Goal: Task Accomplishment & Management: Complete application form

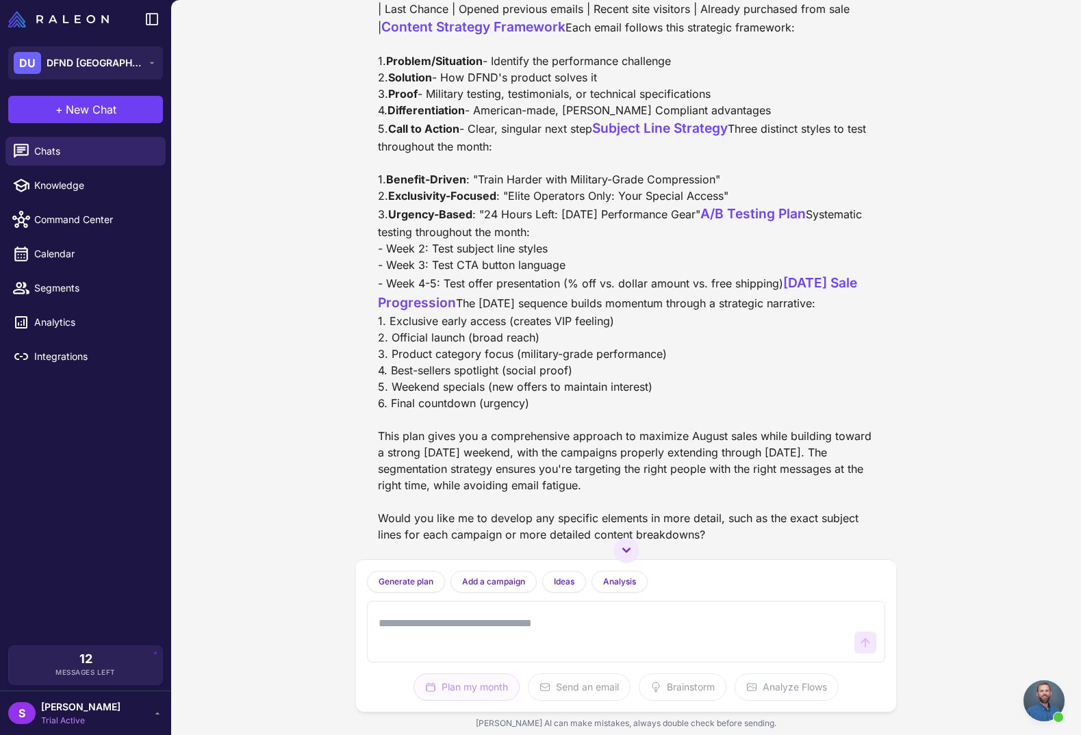
scroll to position [14093, 0]
click at [1044, 688] on span "Open chat" at bounding box center [1043, 700] width 41 height 41
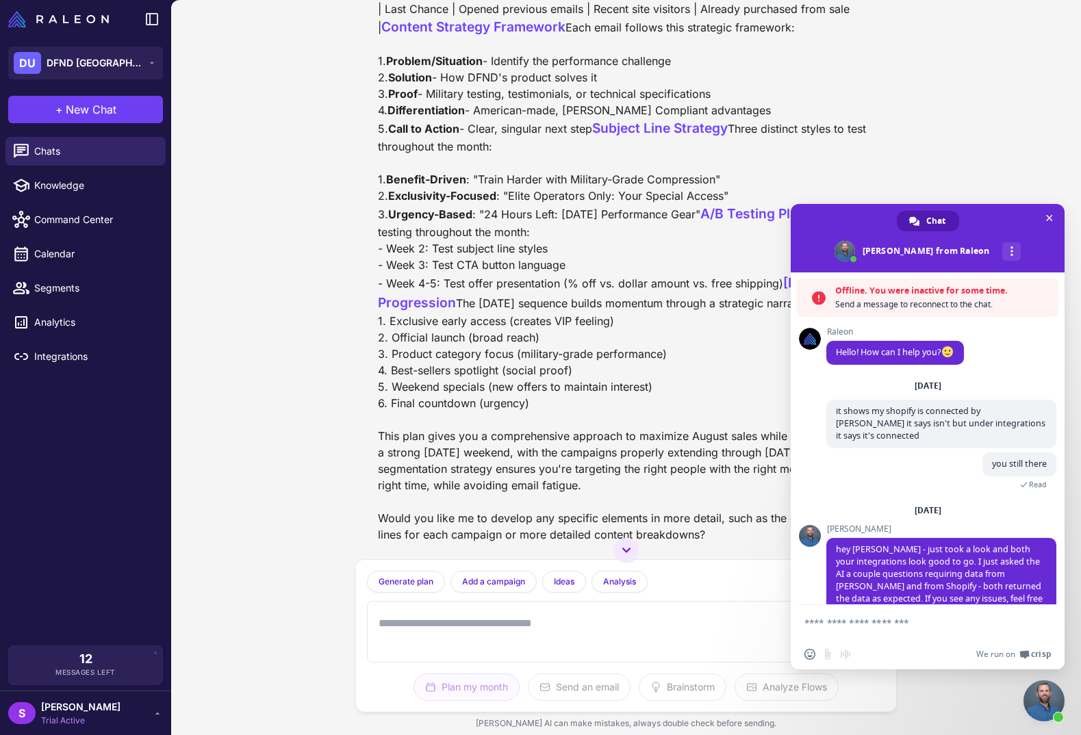
scroll to position [21, 0]
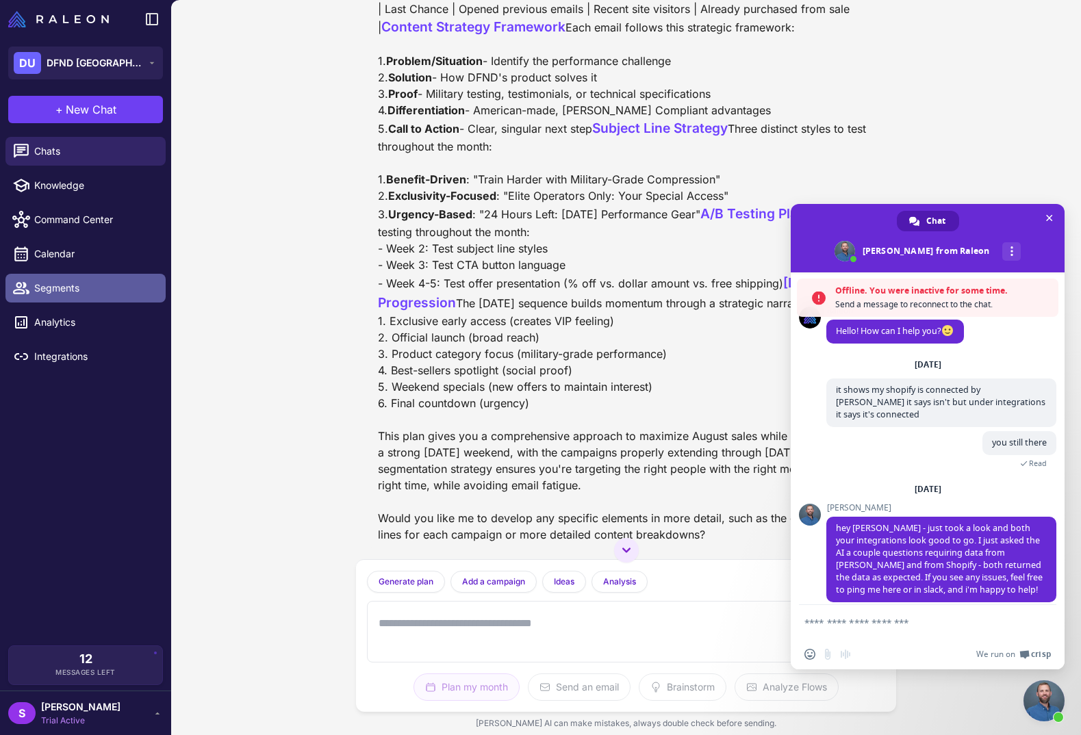
click at [70, 287] on span "Segments" at bounding box center [94, 288] width 120 height 15
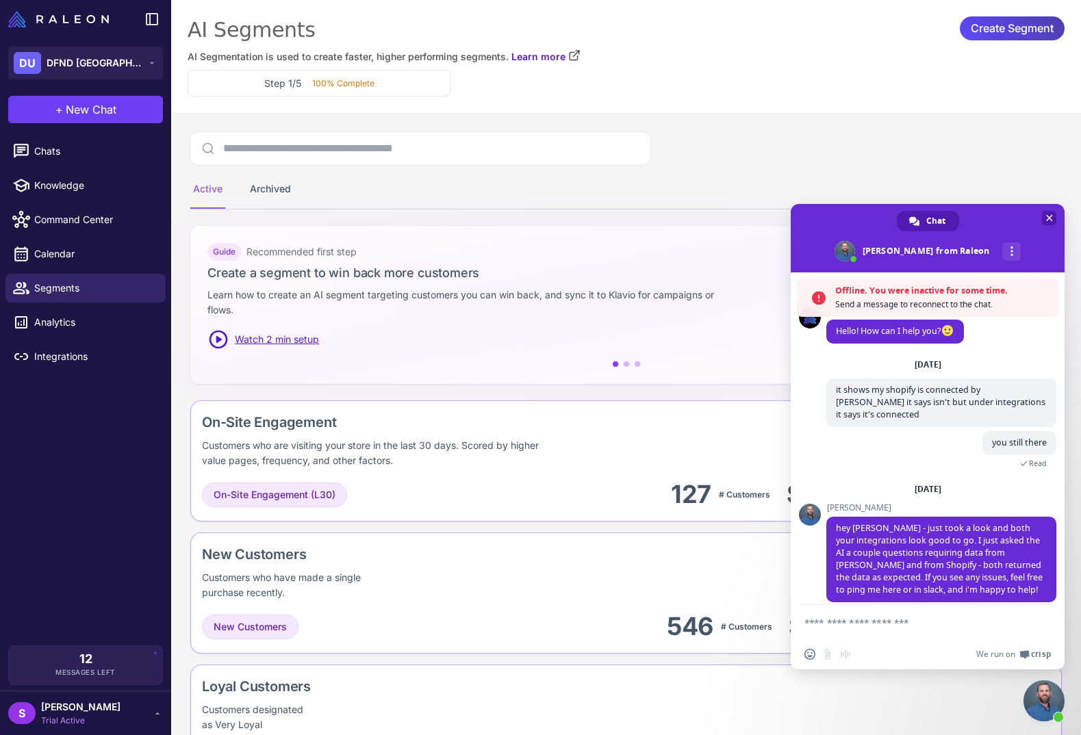
click at [1052, 217] on span "Close chat" at bounding box center [1049, 218] width 7 height 9
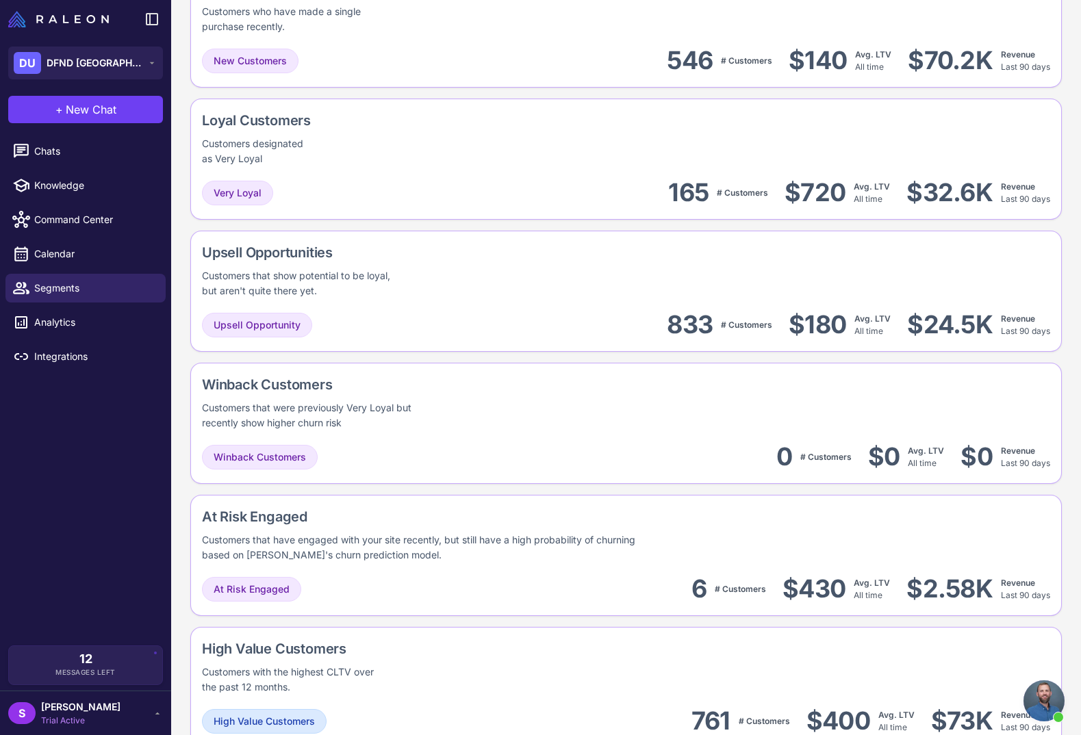
scroll to position [559, 0]
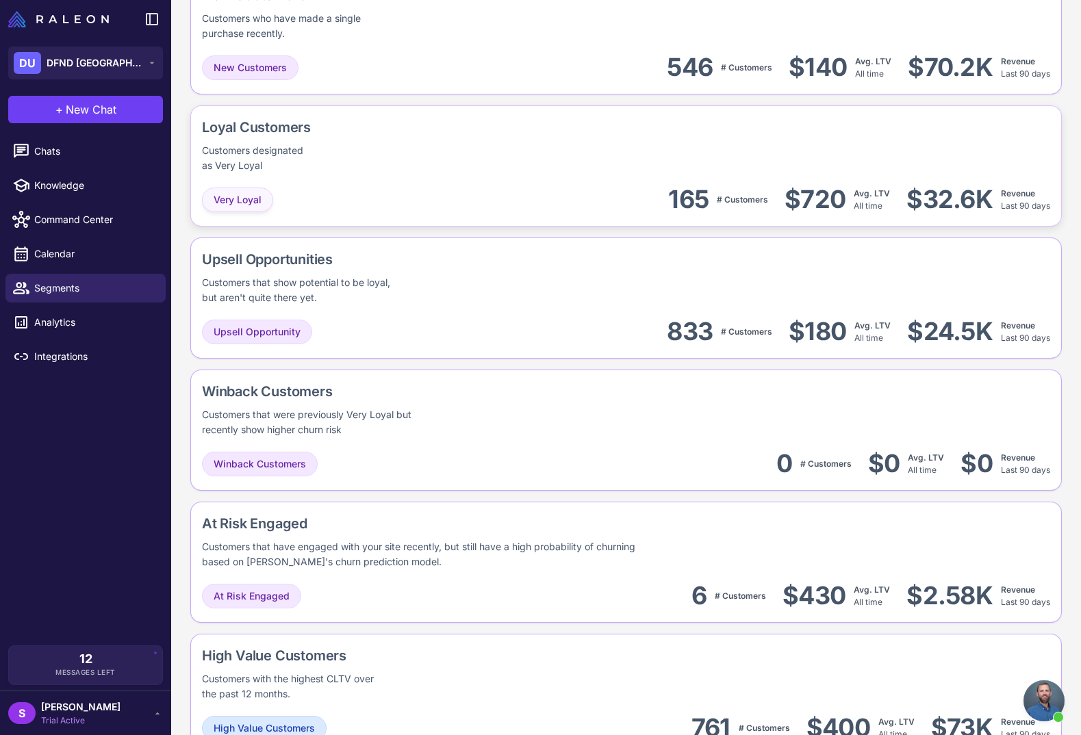
click at [244, 201] on span "Very Loyal" at bounding box center [238, 199] width 48 height 15
click at [480, 237] on div "Loyal Customers Customers designated as Very Loyal Very Loyal 165 # Customers $…" at bounding box center [625, 297] width 871 height 121
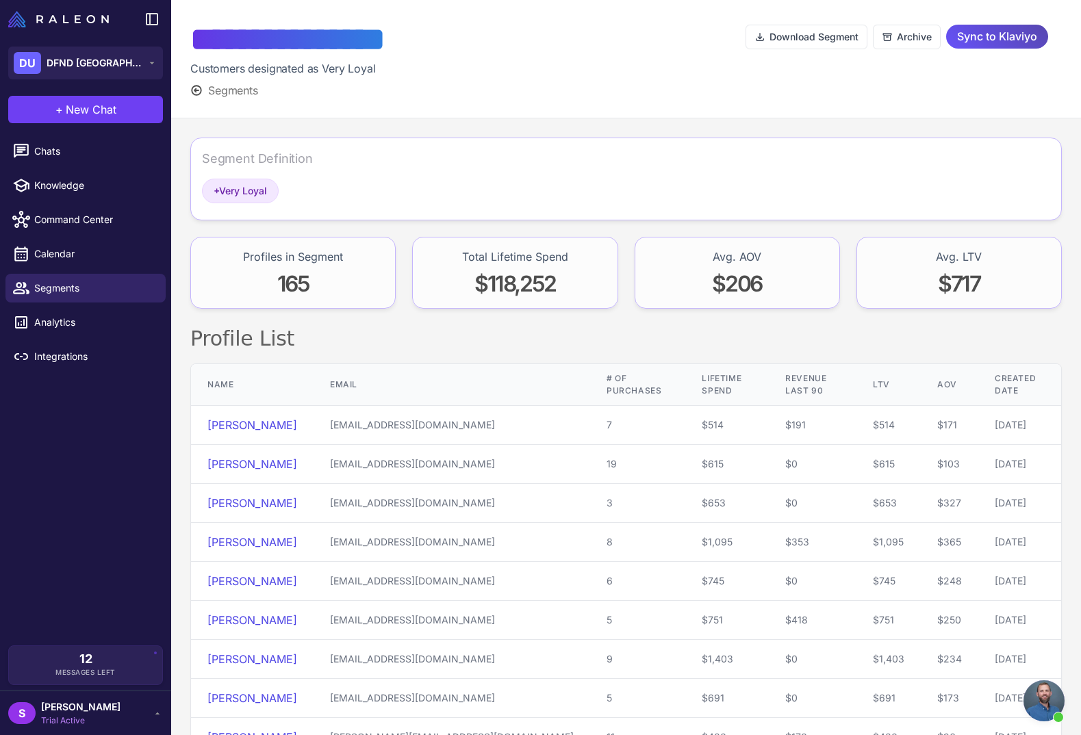
click at [1002, 36] on span "Sync to Klaviyo" at bounding box center [997, 37] width 80 height 24
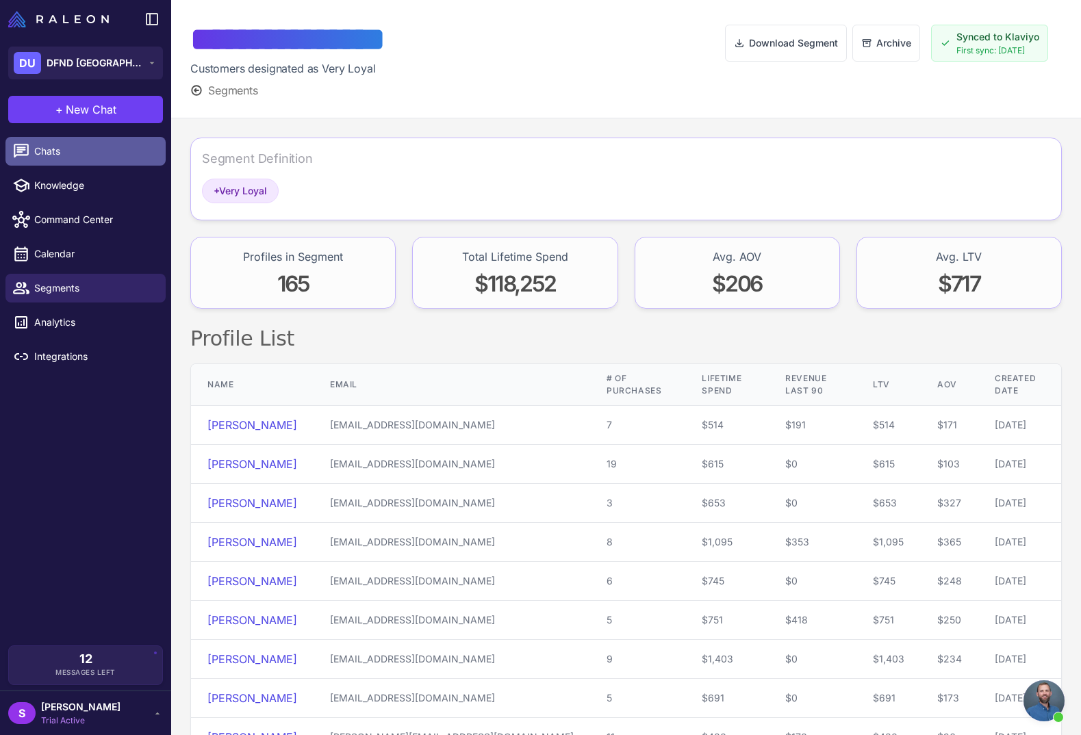
click at [49, 140] on link "Chats" at bounding box center [85, 151] width 160 height 29
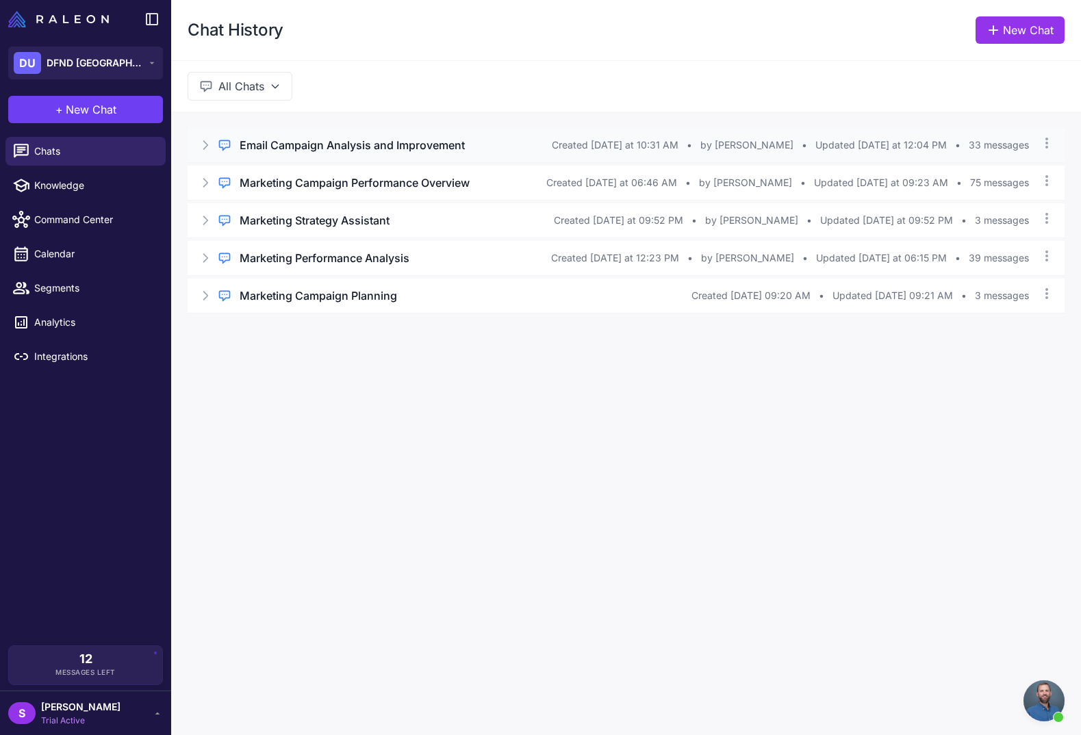
click at [347, 147] on h3 "Email Campaign Analysis and Improvement" at bounding box center [352, 145] width 225 height 16
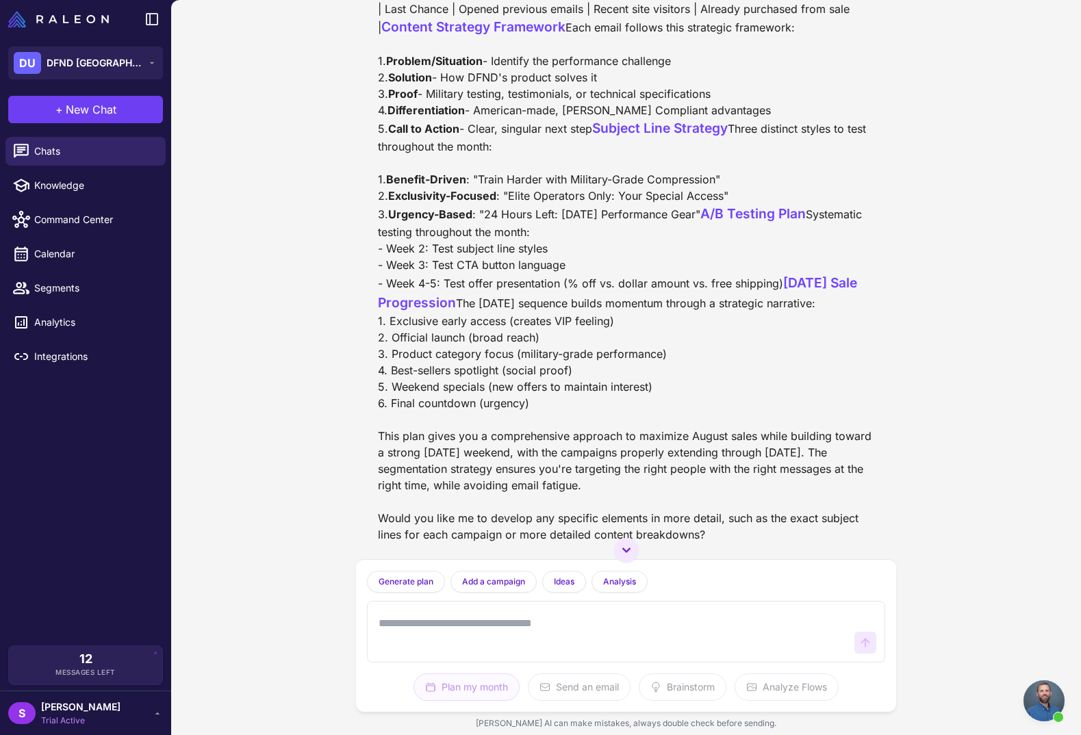
scroll to position [14134, 0]
drag, startPoint x: 379, startPoint y: 116, endPoint x: 682, endPoint y: 214, distance: 318.4
copy div "2. "DFND Loyalty: Elite Status Rewards" ([DATE]) - Content: Introducing/highlig…"
click at [422, 616] on textarea at bounding box center [613, 632] width 474 height 44
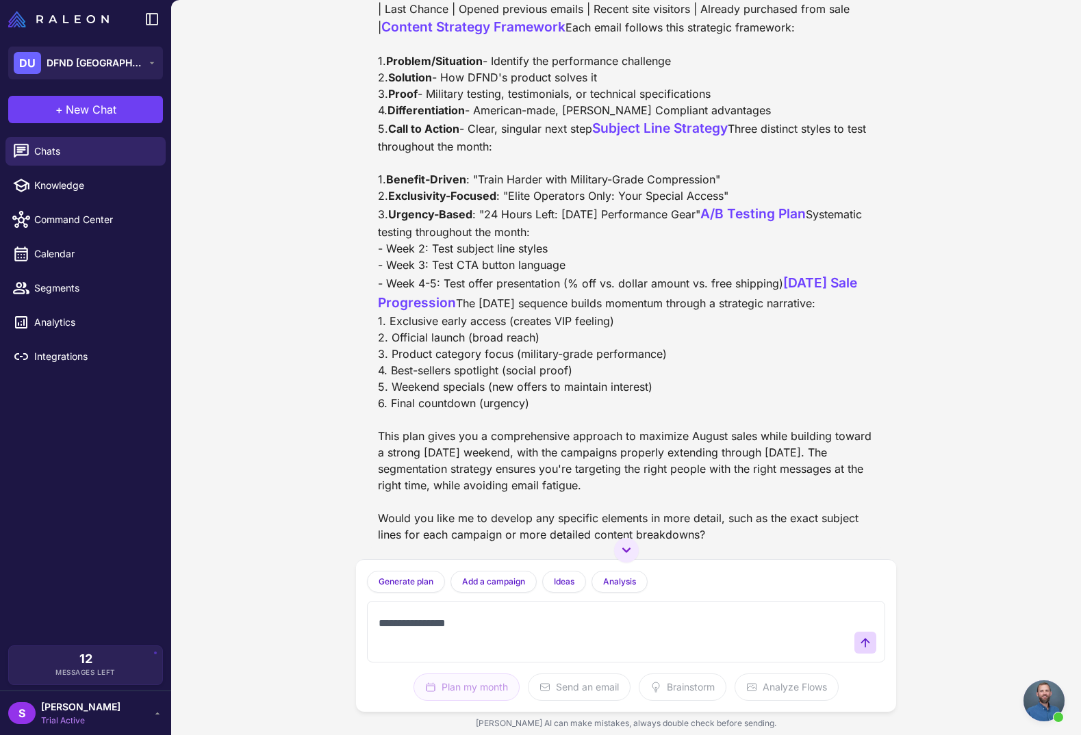
paste textarea "**********"
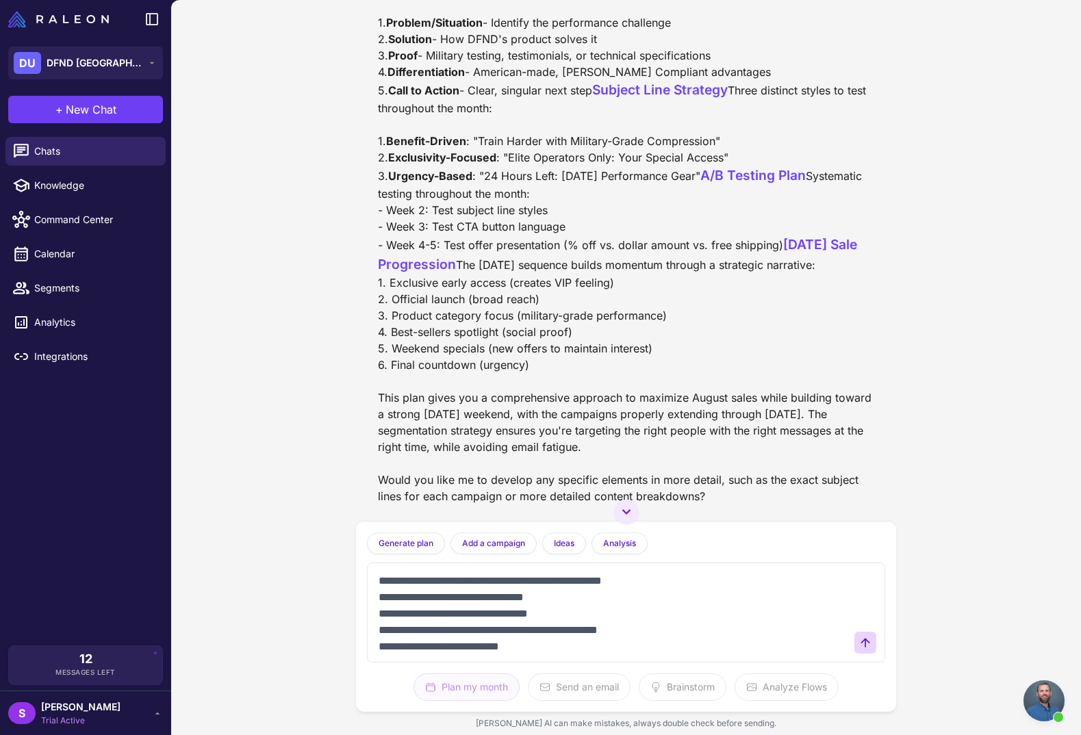
type textarea "**********"
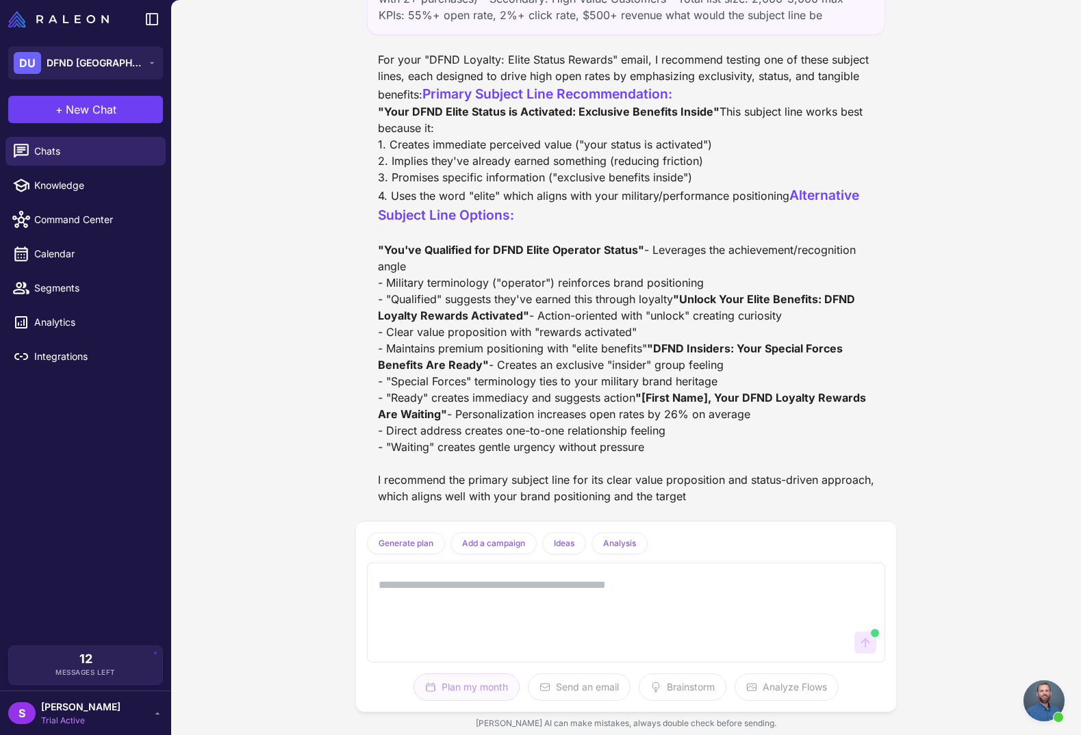
scroll to position [17103, 0]
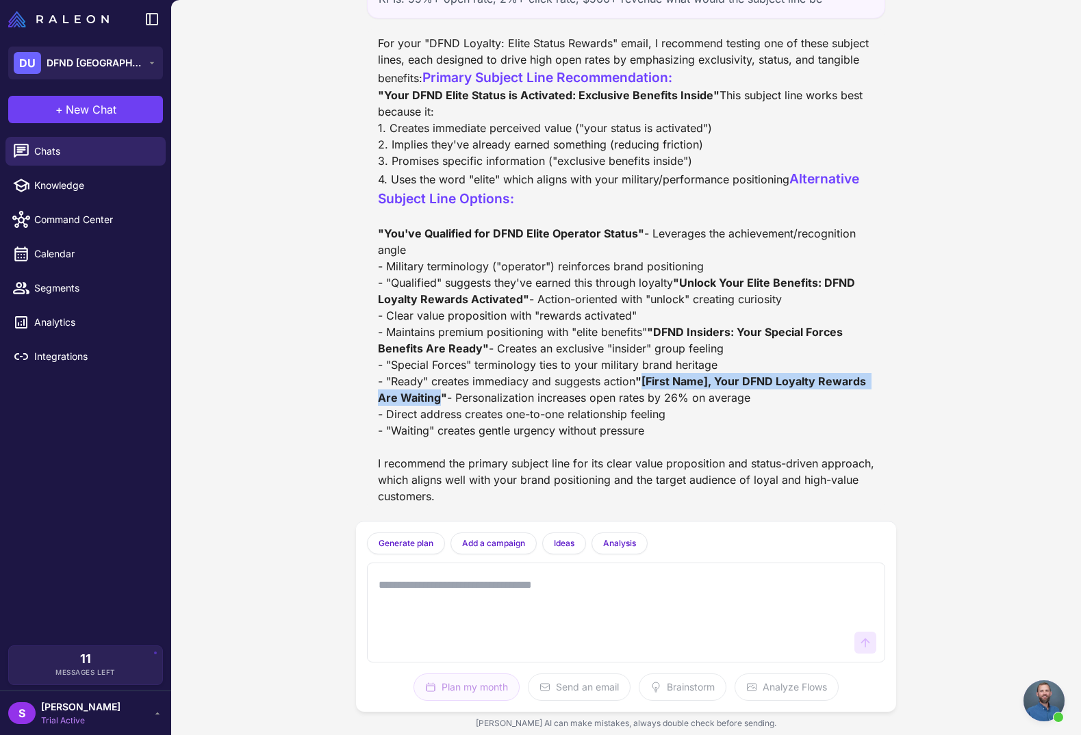
drag, startPoint x: 669, startPoint y: 379, endPoint x: 383, endPoint y: 380, distance: 285.4
click at [383, 380] on strong ""[First Name], Your DFND Loyalty Rewards Are Waiting"" at bounding box center [623, 389] width 491 height 30
copy strong "[First Name], Your DFND Loyalty Rewards Are Waiting"
click at [276, 296] on div "Email Campaign Analysis and Improvement [DATE] The last 3 email campaigns that …" at bounding box center [625, 367] width 909 height 735
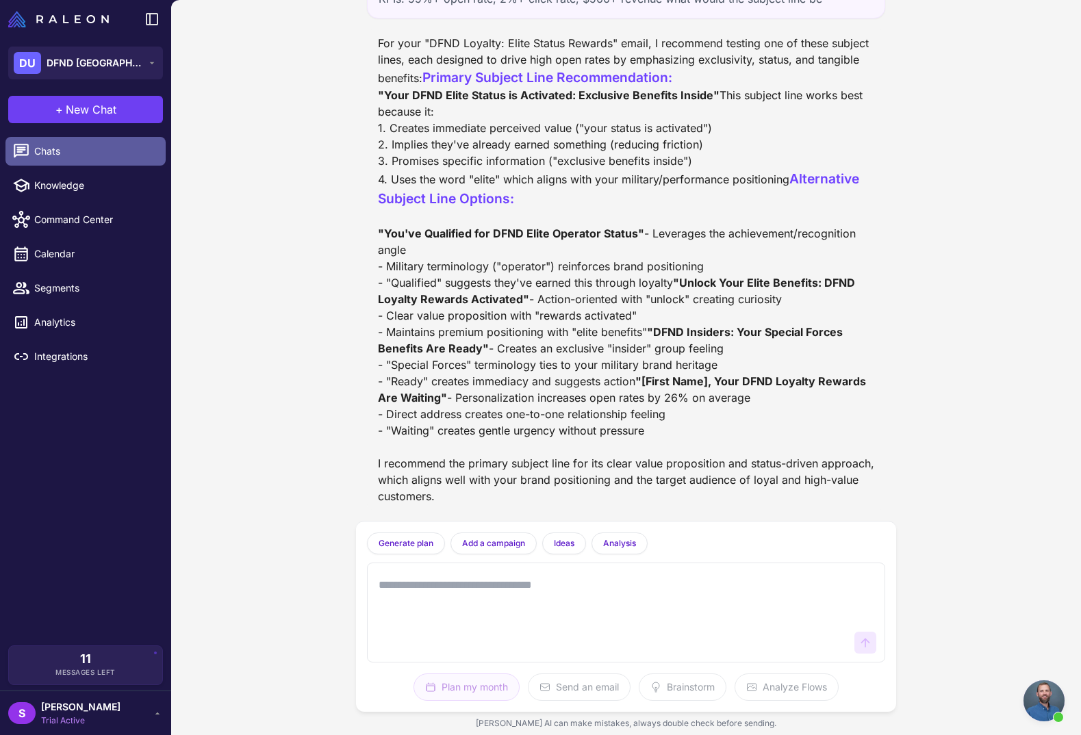
drag, startPoint x: 42, startPoint y: 155, endPoint x: 74, endPoint y: 162, distance: 32.4
click at [43, 155] on span "Chats" at bounding box center [94, 151] width 120 height 15
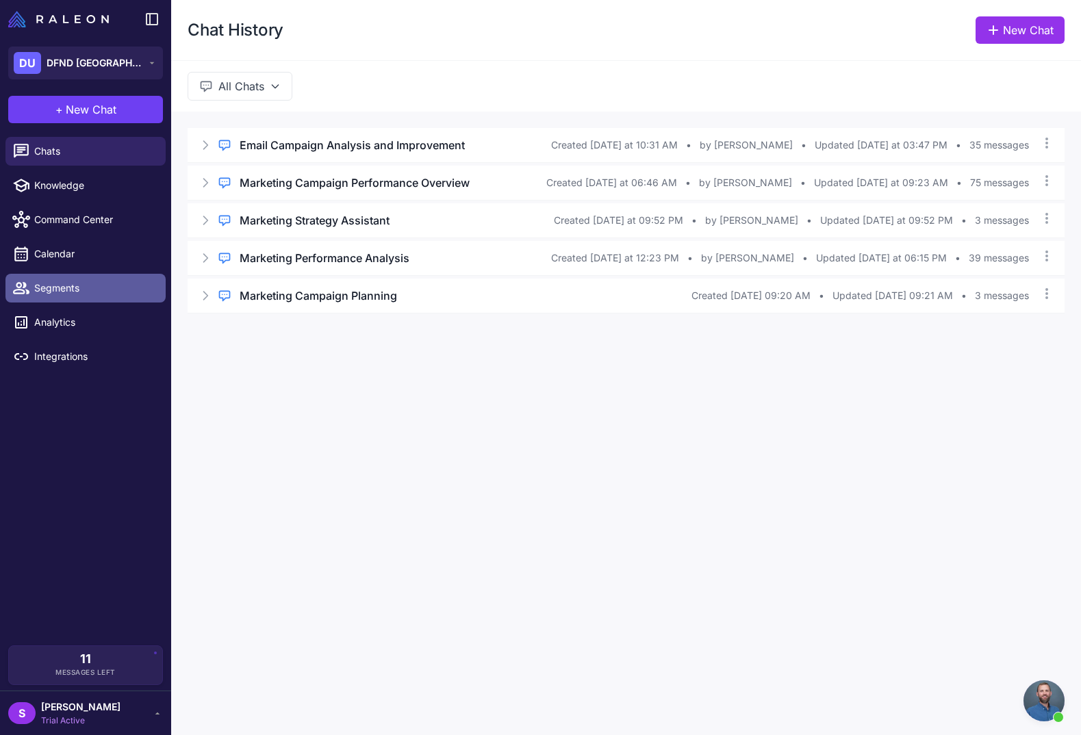
click at [57, 283] on span "Segments" at bounding box center [94, 288] width 120 height 15
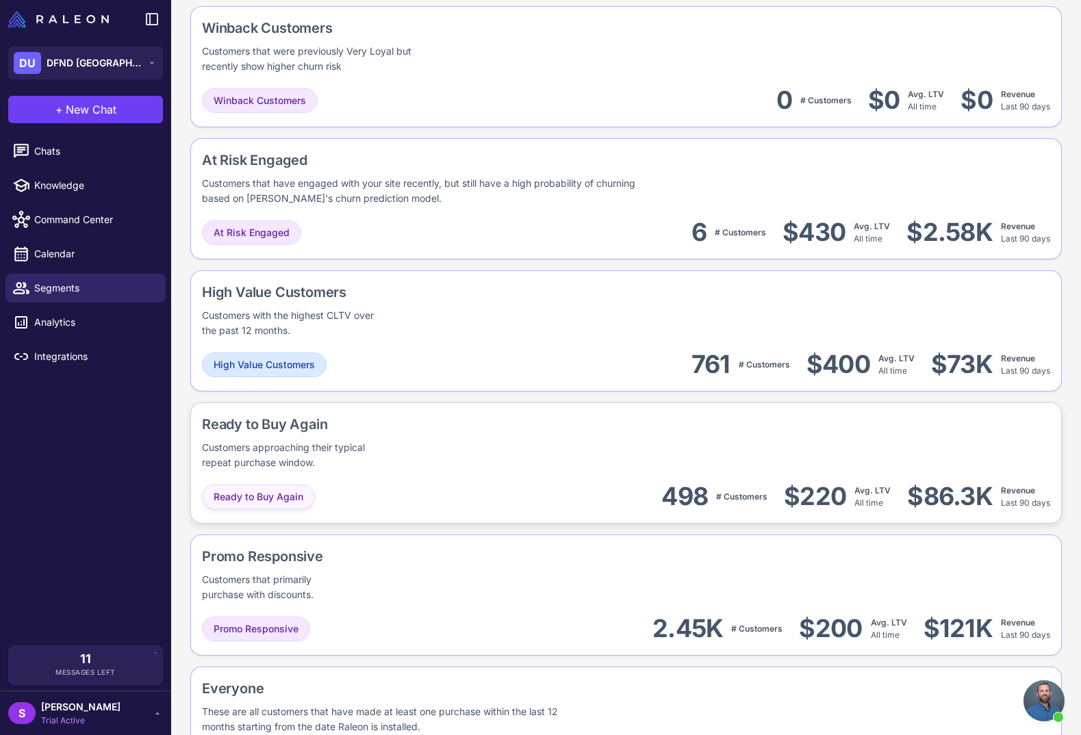
scroll to position [922, 0]
click at [281, 493] on span "Ready to Buy Again" at bounding box center [259, 496] width 90 height 15
click at [459, 536] on div "Ready to Buy Again Customers approaching their typical repeat purchase window. …" at bounding box center [625, 596] width 871 height 121
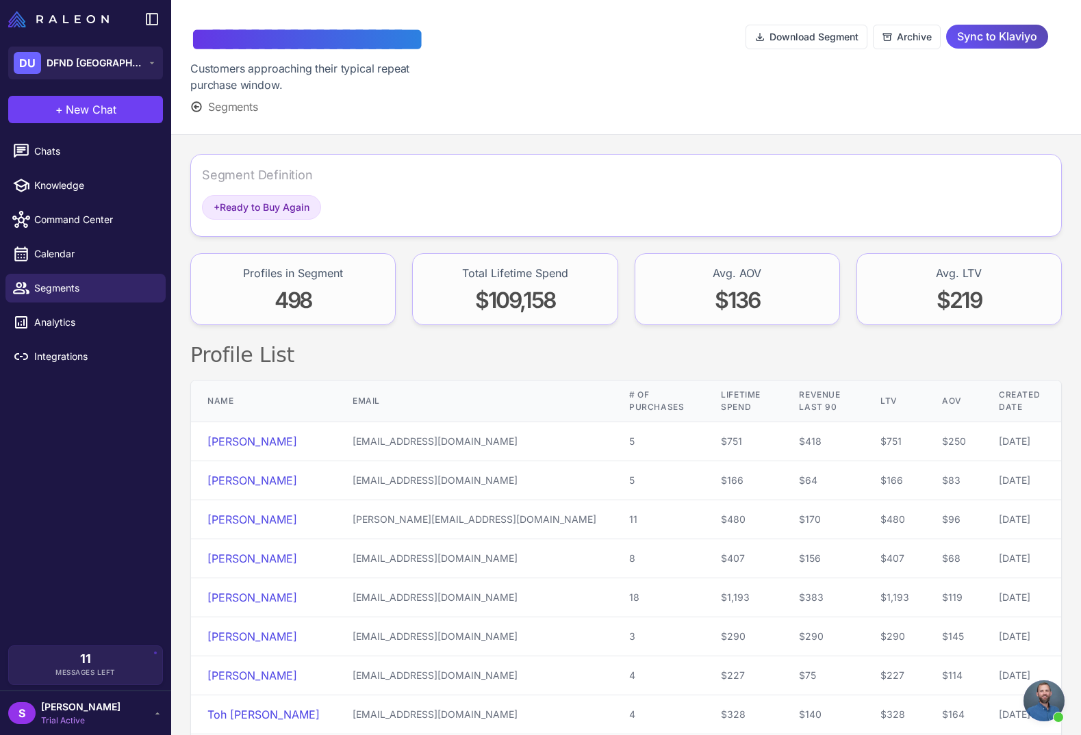
click at [998, 33] on span "Sync to Klaviyo" at bounding box center [997, 37] width 80 height 24
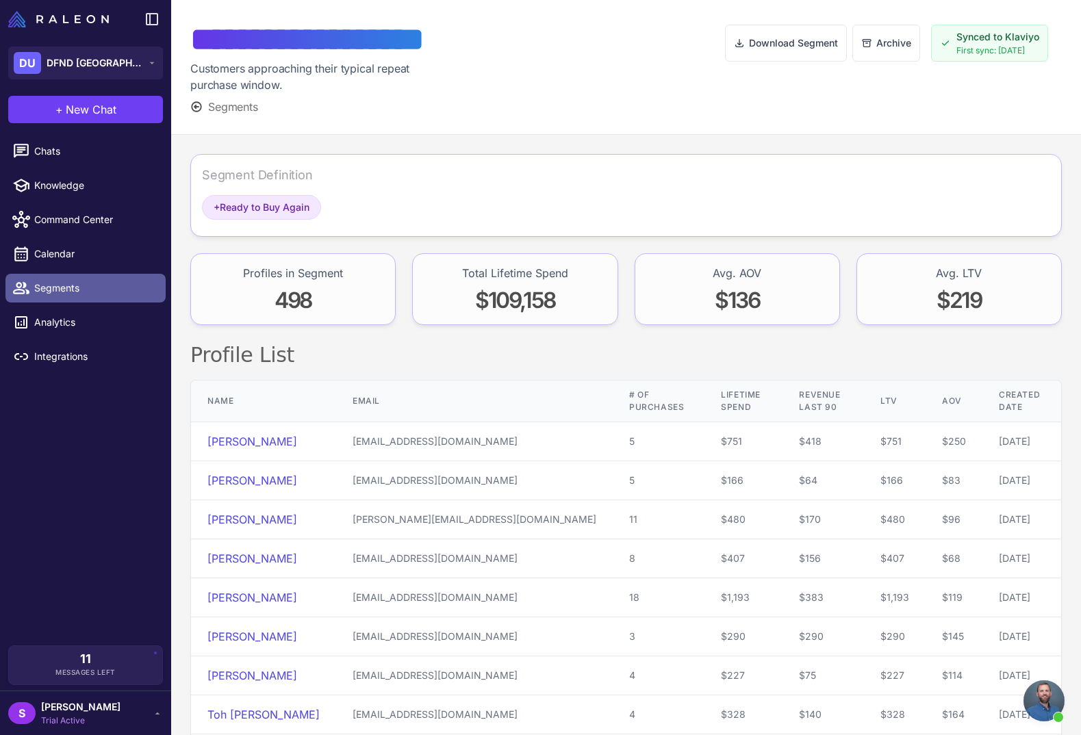
click at [51, 285] on span "Segments" at bounding box center [94, 288] width 120 height 15
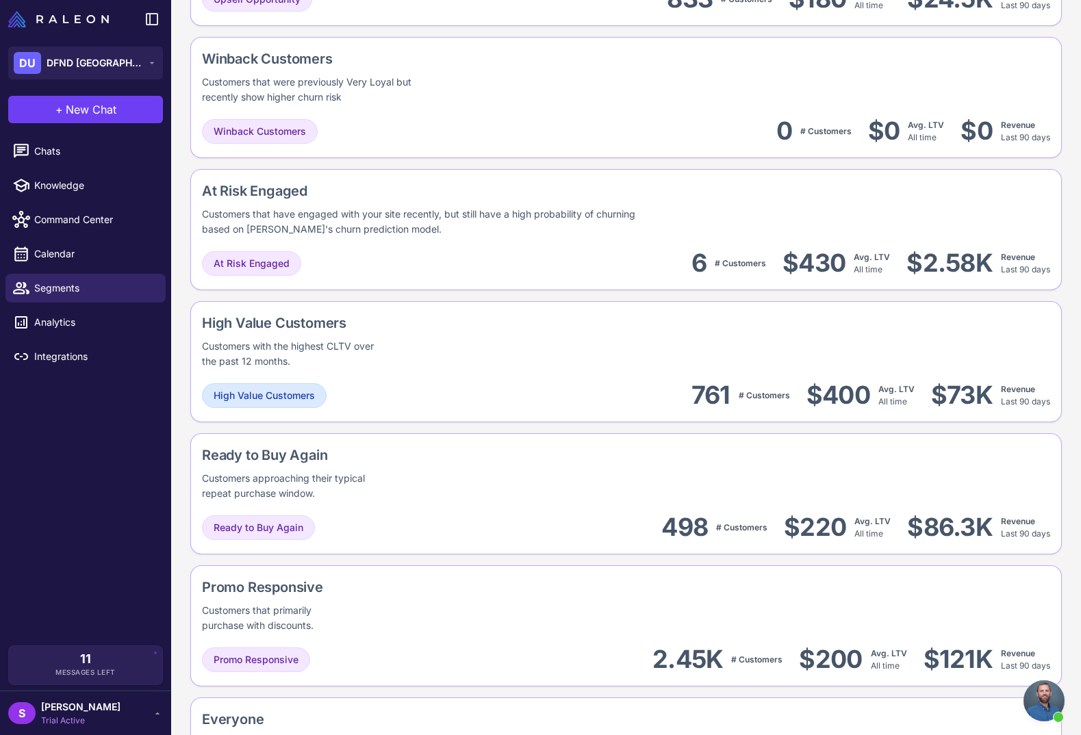
scroll to position [914, 0]
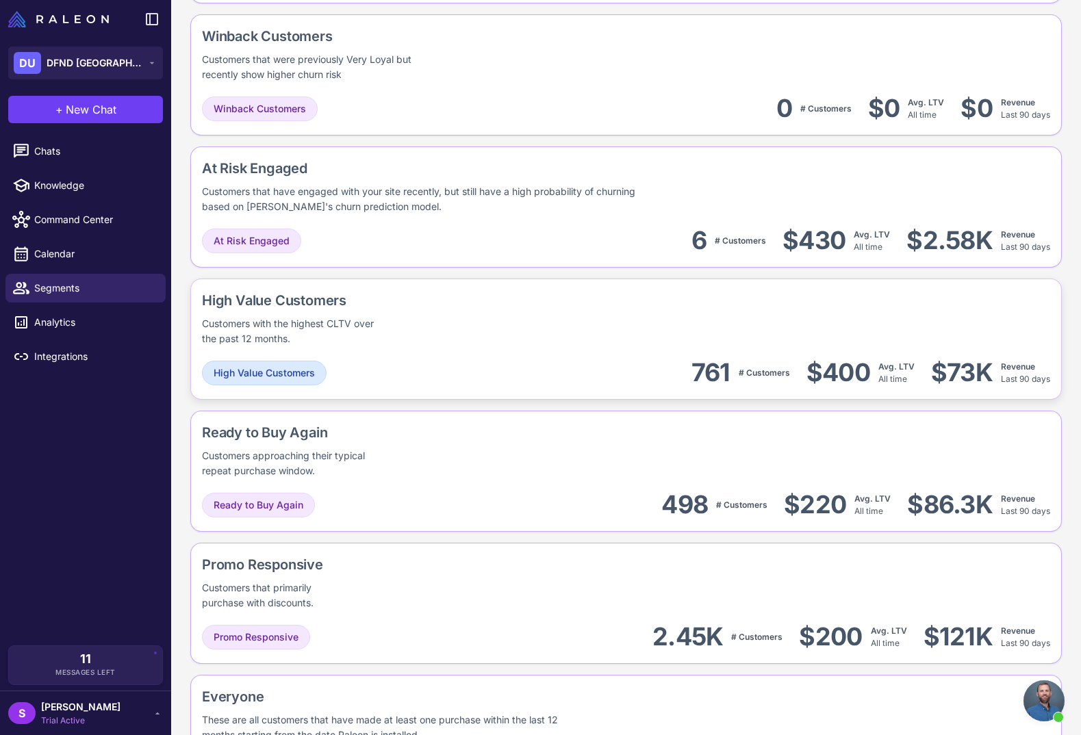
click at [476, 326] on div "High Value Customers Customers with the highest CLTV over the past 12 months." at bounding box center [626, 318] width 848 height 56
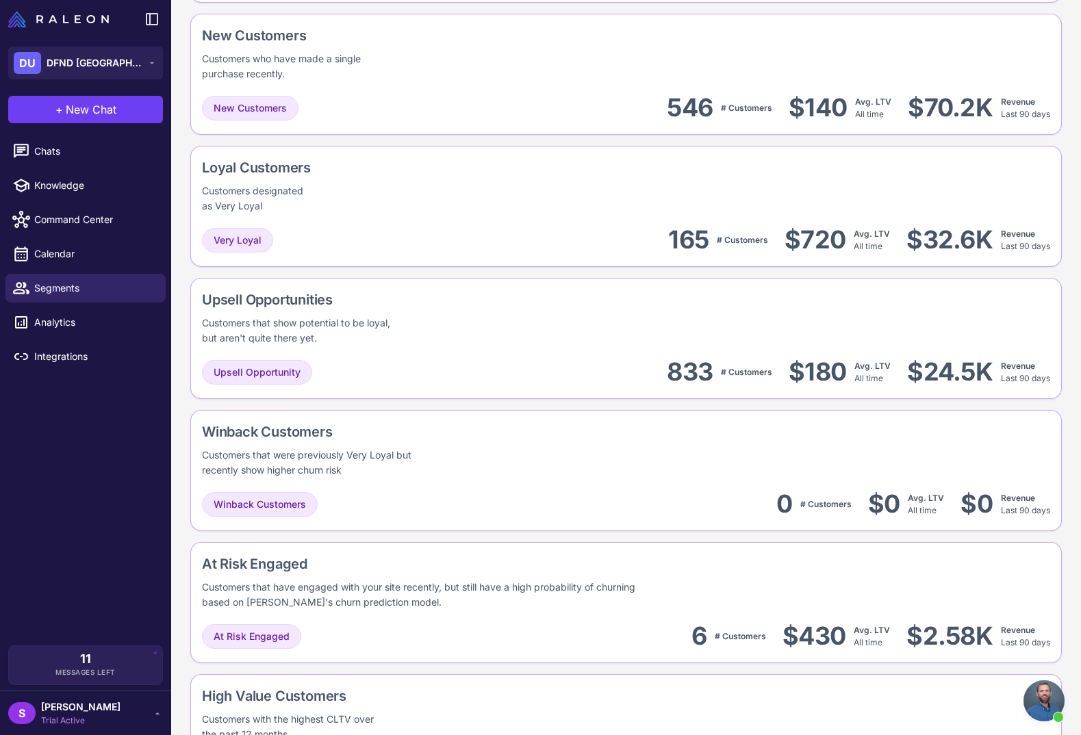
scroll to position [217, 0]
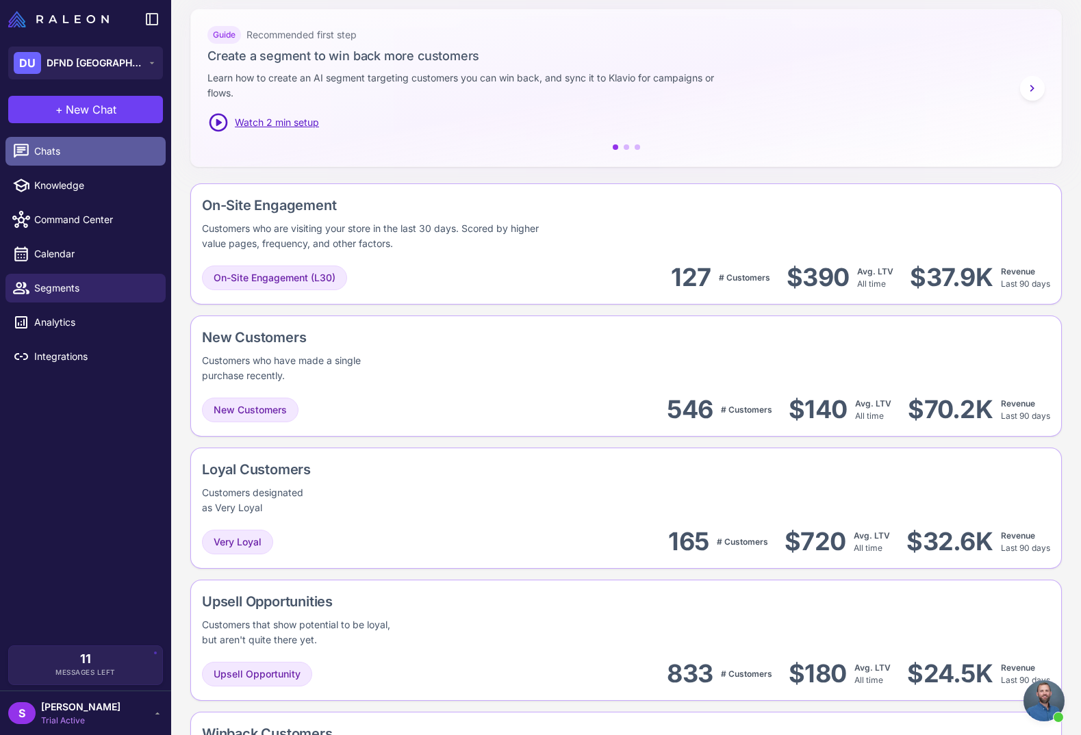
click at [44, 149] on span "Chats" at bounding box center [94, 151] width 120 height 15
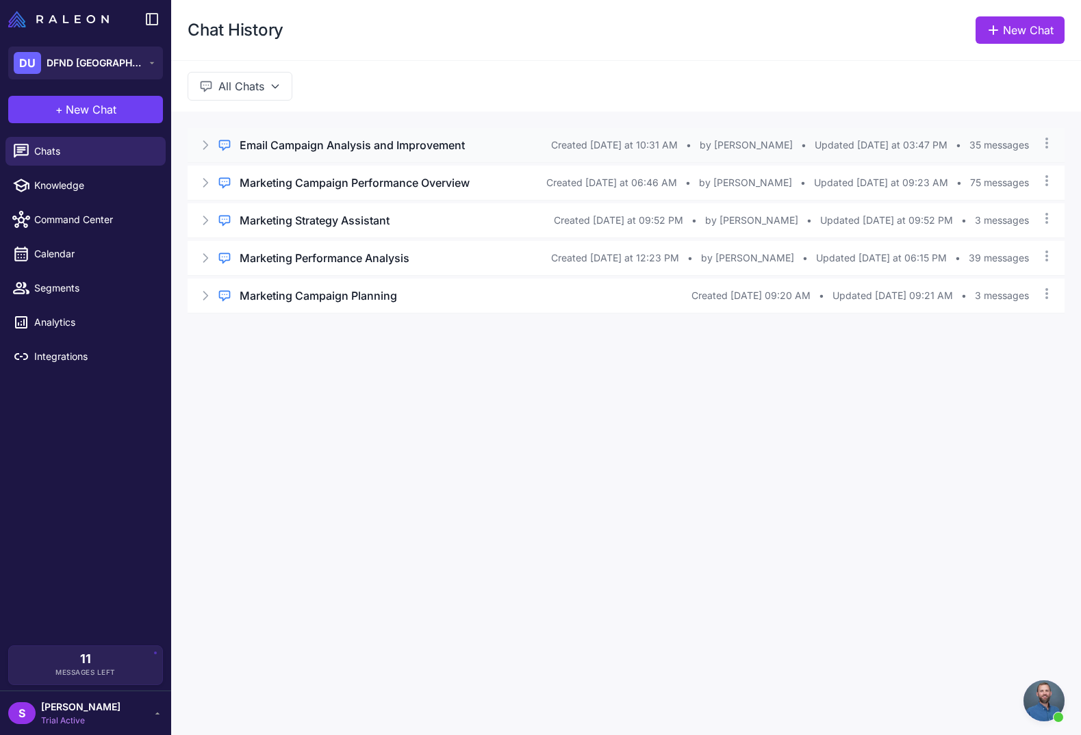
click at [411, 142] on h3 "Email Campaign Analysis and Improvement" at bounding box center [352, 145] width 225 height 16
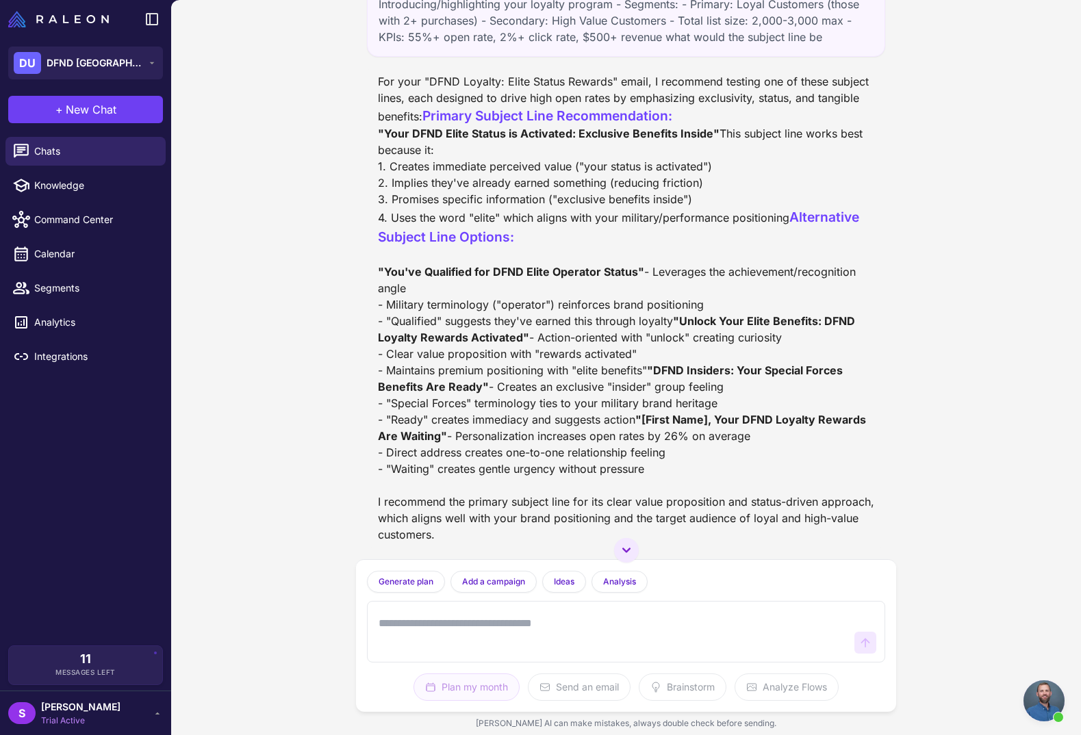
scroll to position [14141, 0]
drag, startPoint x: 569, startPoint y: 296, endPoint x: 825, endPoint y: 292, distance: 255.3
copy div "bought performance gear but not recovery items"
click at [46, 287] on span "Segments" at bounding box center [94, 288] width 120 height 15
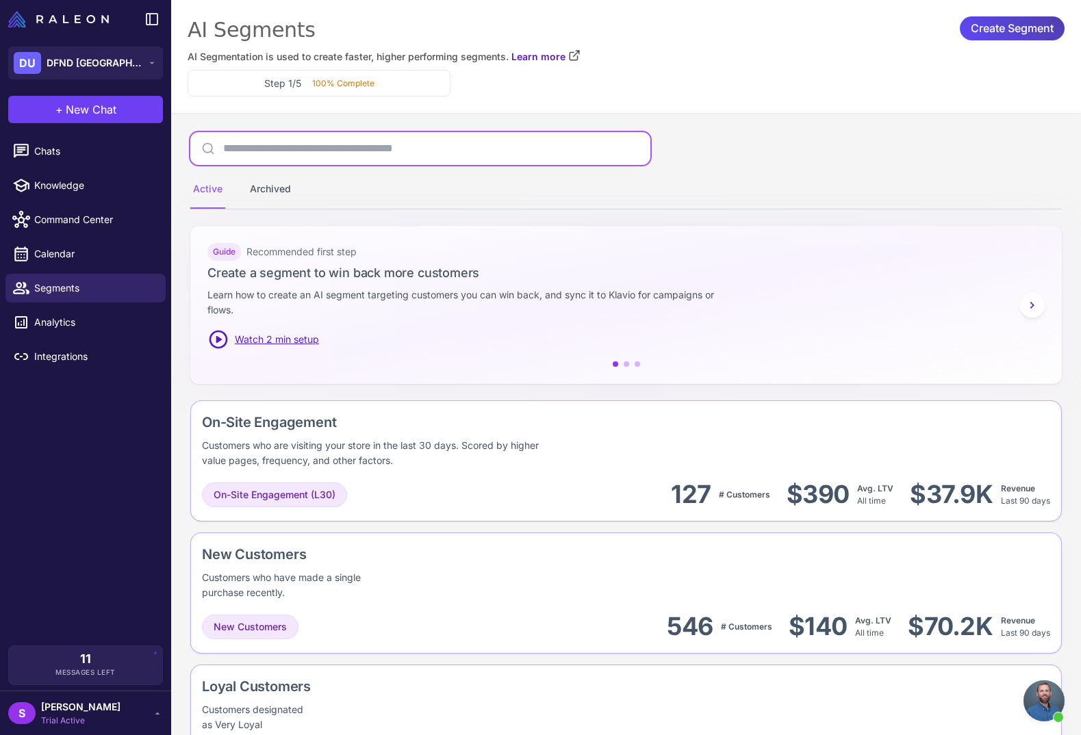
click at [352, 144] on input "text" at bounding box center [420, 148] width 460 height 33
paste input "**********"
type input "**********"
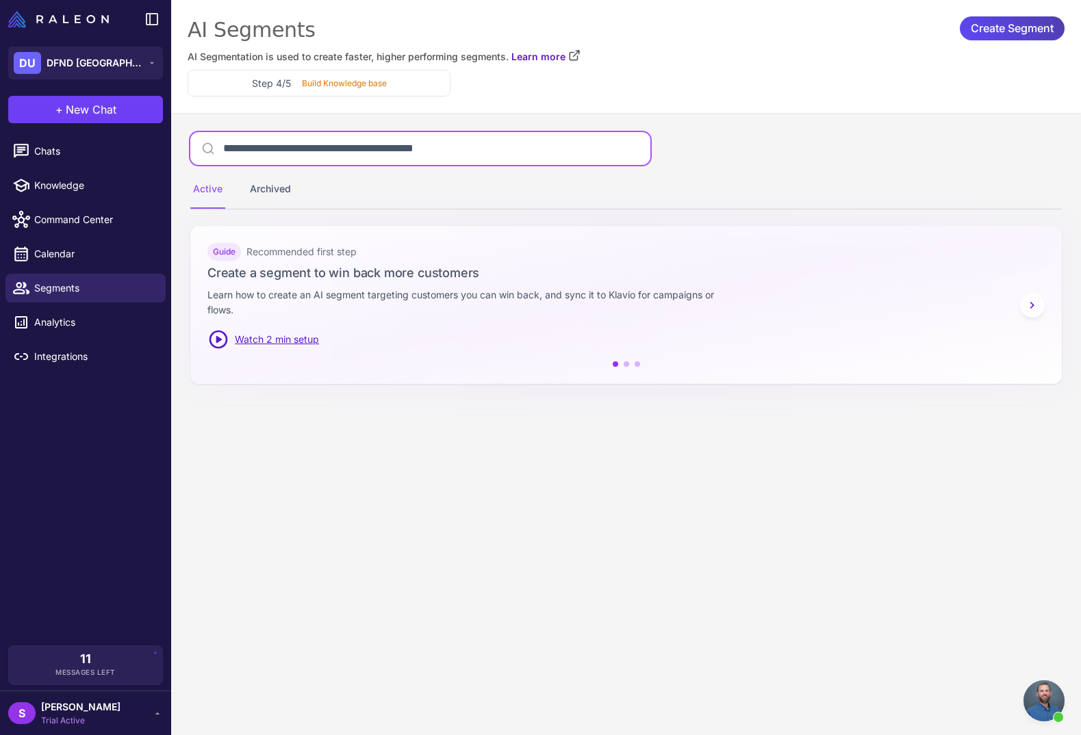
drag, startPoint x: 318, startPoint y: 155, endPoint x: 172, endPoint y: 147, distance: 146.0
click at [172, 147] on div "**********" at bounding box center [625, 266] width 909 height 307
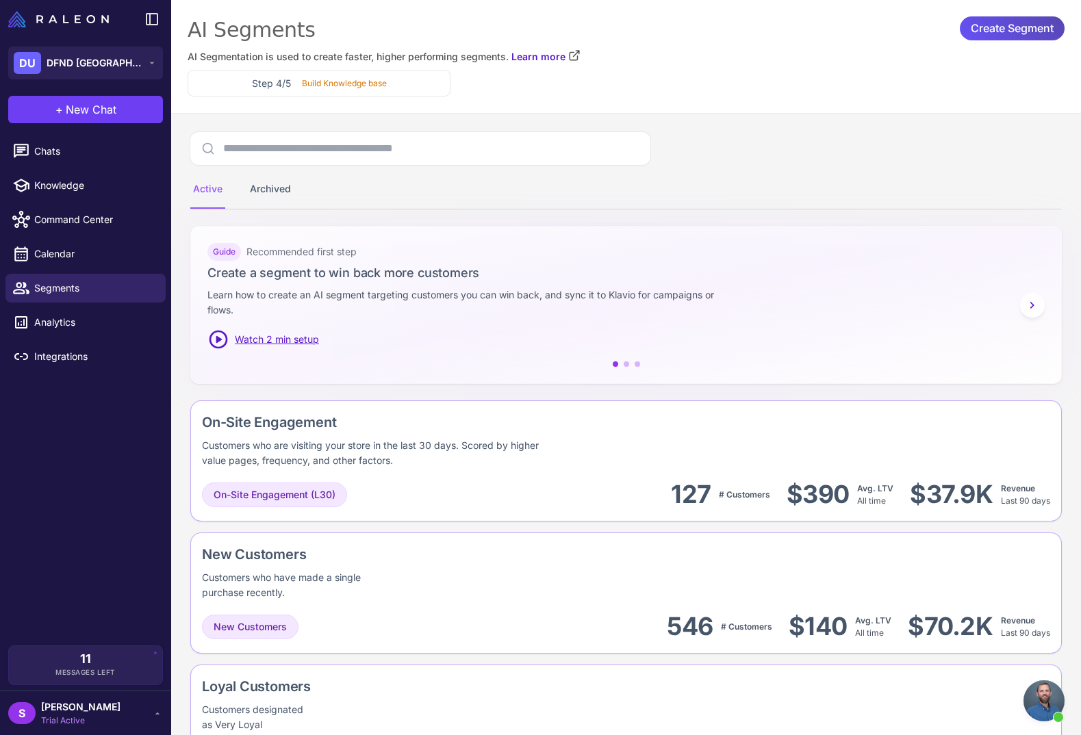
click at [1005, 34] on span "Create Segment" at bounding box center [1011, 28] width 83 height 24
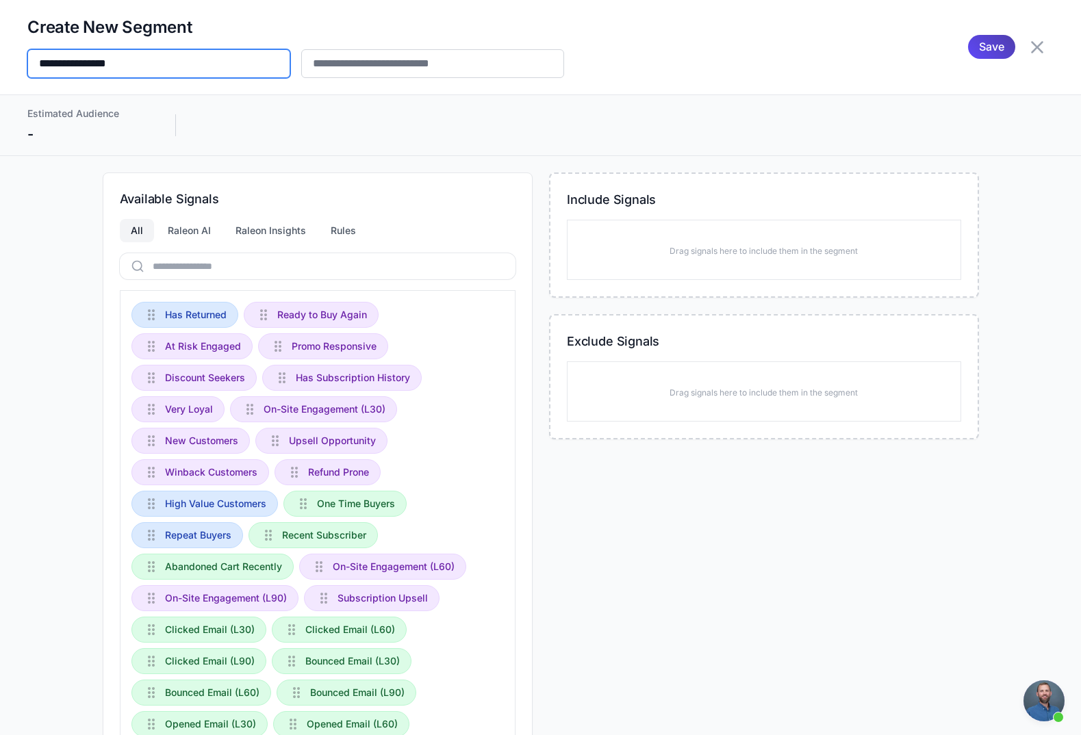
click at [100, 66] on input "**********" at bounding box center [158, 63] width 263 height 29
paste input "**********"
type input "**********"
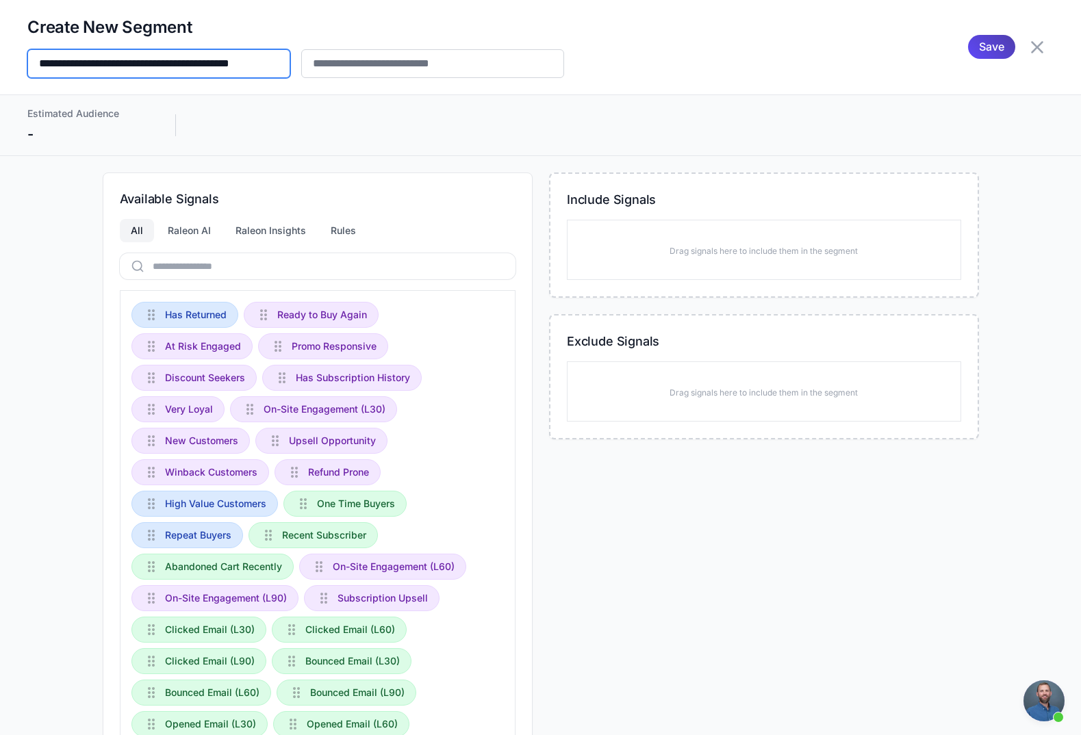
scroll to position [0, 12]
click at [149, 64] on input "**********" at bounding box center [158, 63] width 263 height 29
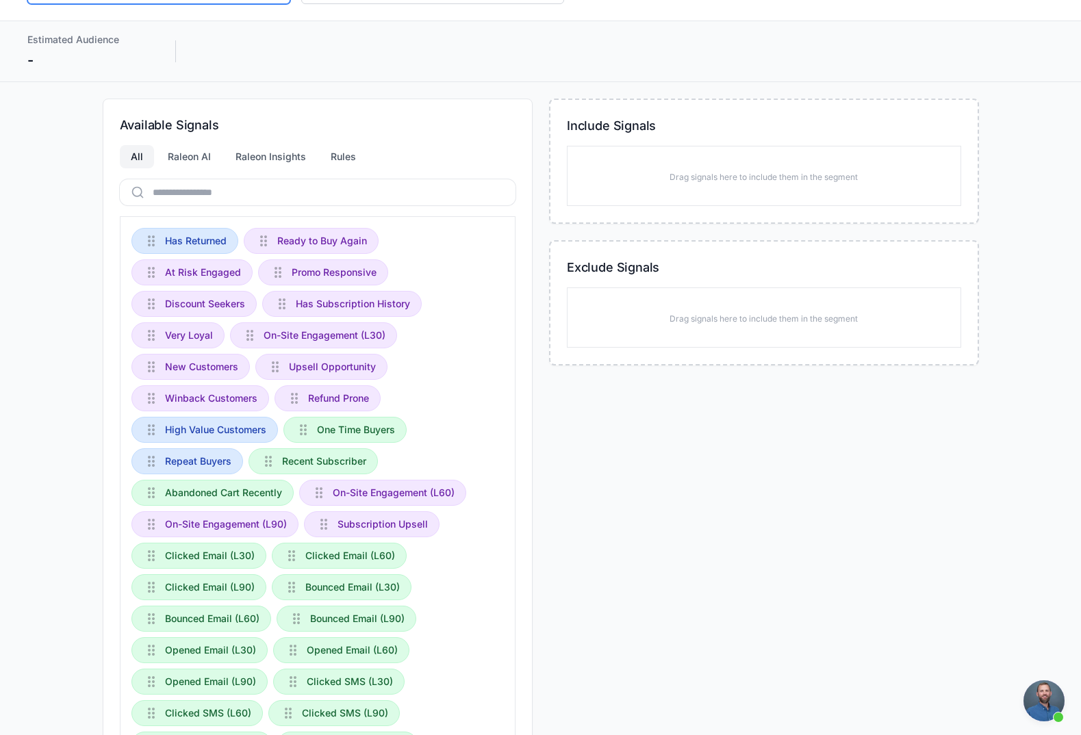
scroll to position [0, 0]
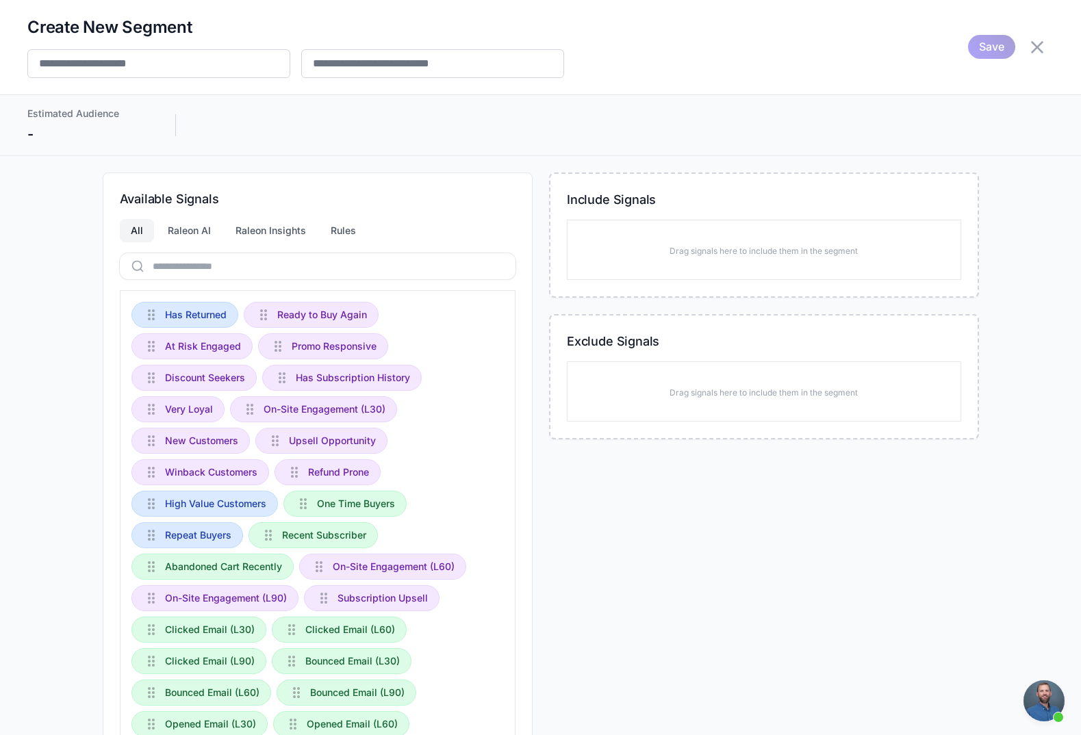
click at [1031, 45] on icon at bounding box center [1037, 47] width 22 height 22
